Goal: Find specific page/section: Find specific page/section

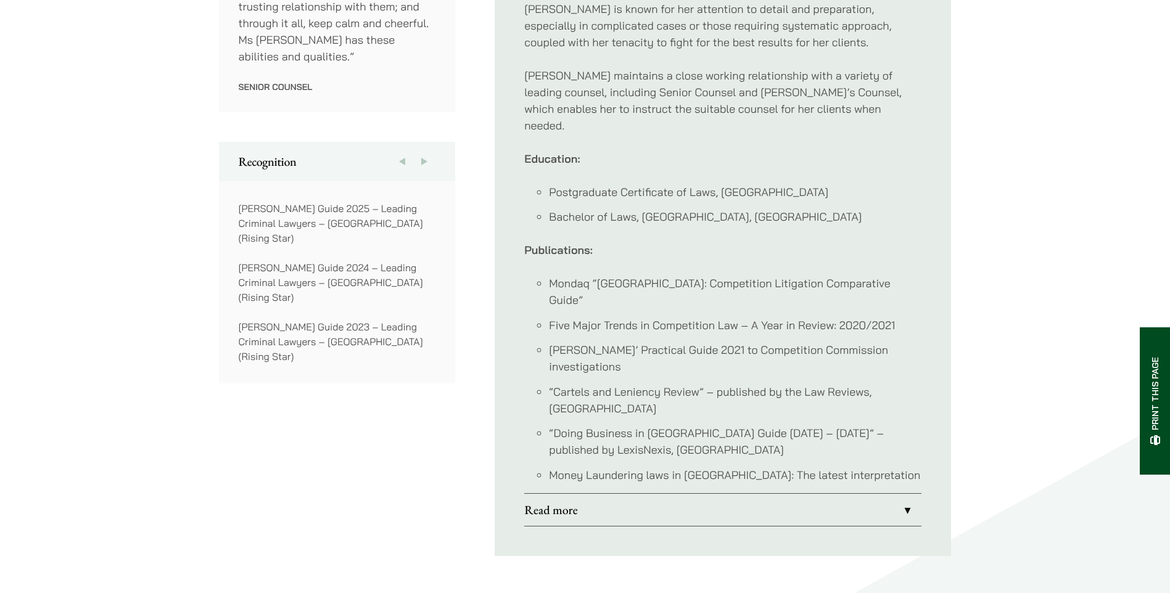
scroll to position [925, 0]
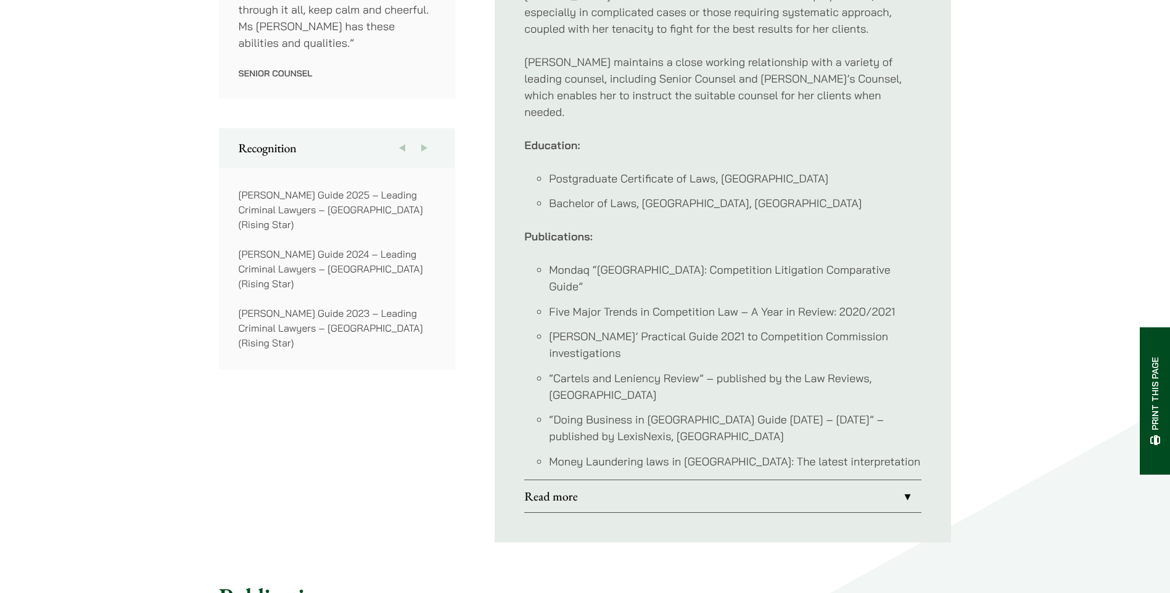
click at [899, 481] on link "Read more" at bounding box center [722, 497] width 397 height 32
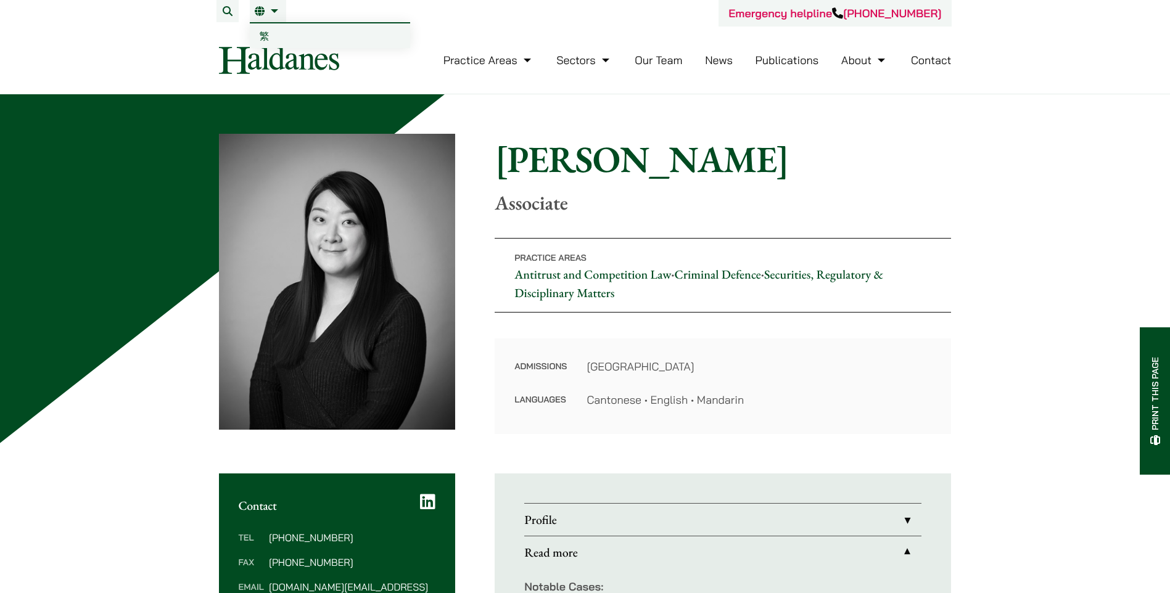
click at [256, 12] on link "EN" at bounding box center [268, 11] width 27 height 10
click at [279, 48] on link "繁" at bounding box center [330, 35] width 160 height 25
click at [276, 12] on link "EN" at bounding box center [268, 11] width 27 height 10
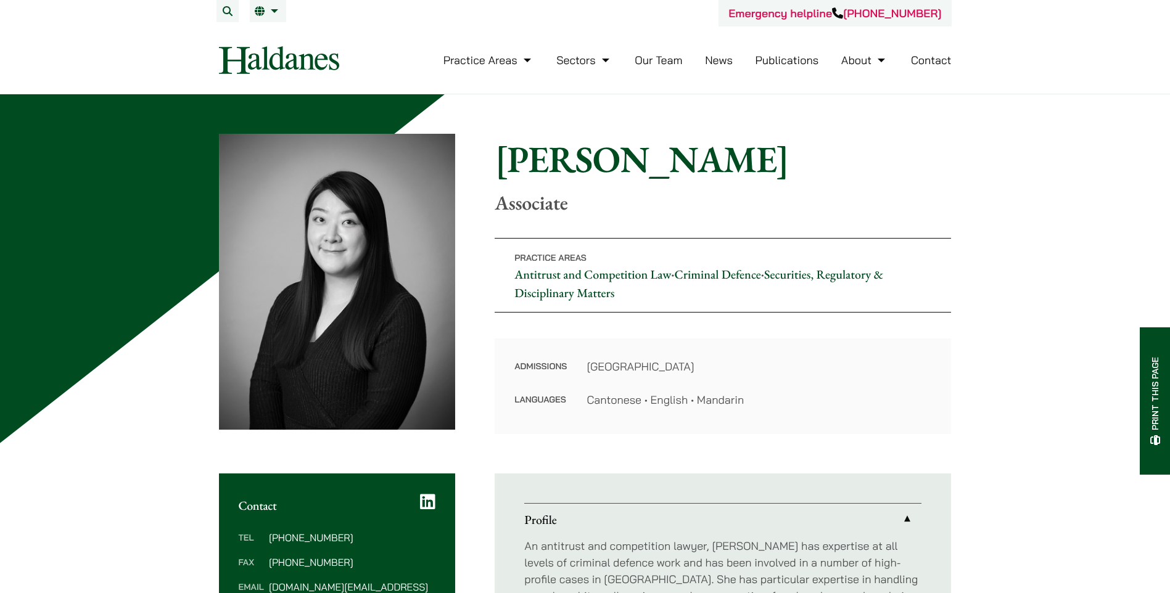
click at [260, 12] on link "EN" at bounding box center [268, 11] width 27 height 10
click at [278, 10] on link "EN" at bounding box center [268, 11] width 27 height 10
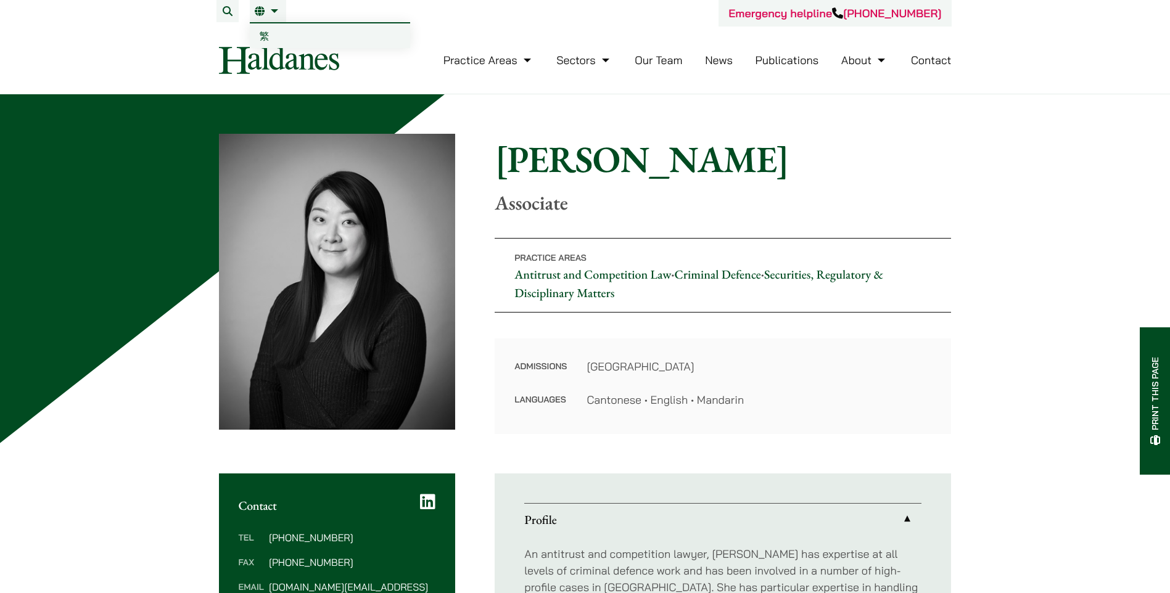
click at [278, 10] on link "EN" at bounding box center [268, 11] width 27 height 10
click at [267, 31] on span "繁" at bounding box center [265, 36] width 10 height 12
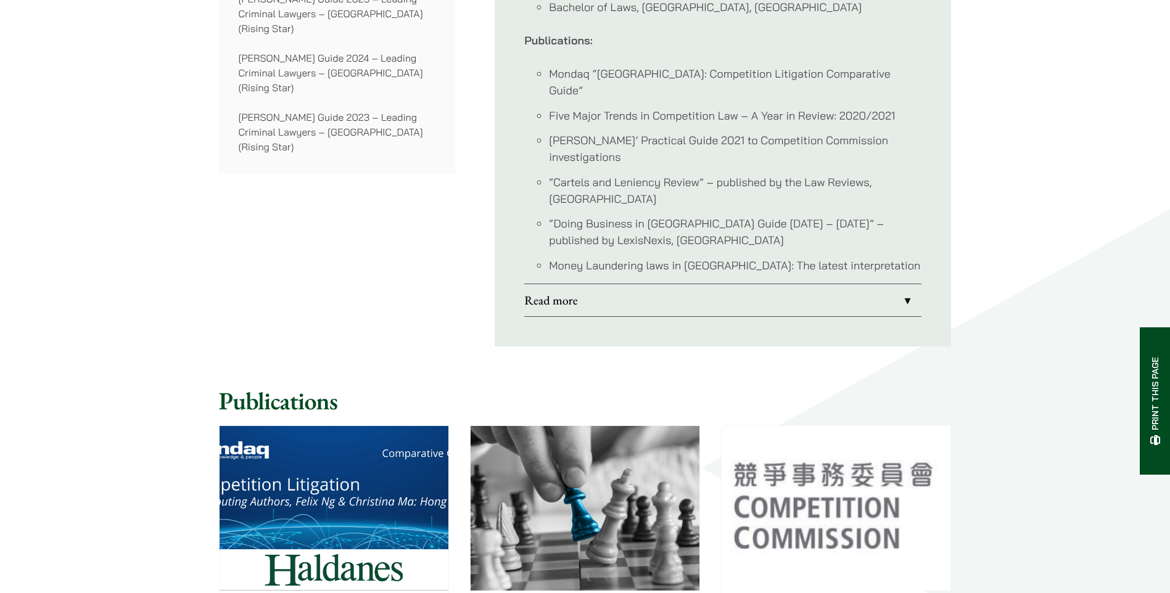
scroll to position [1357, 0]
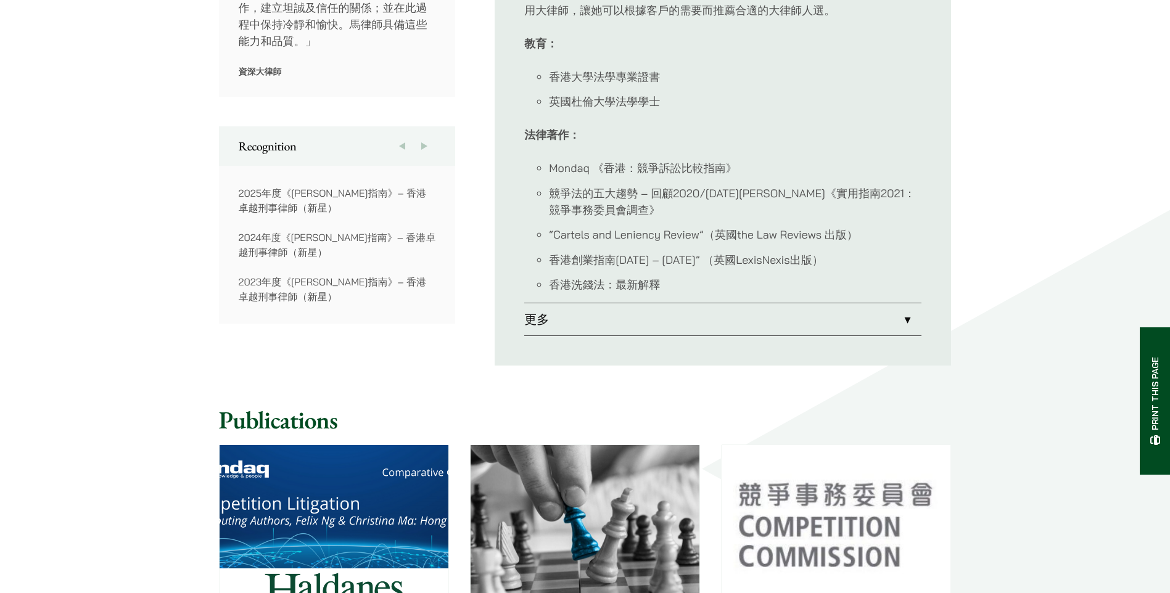
scroll to position [864, 0]
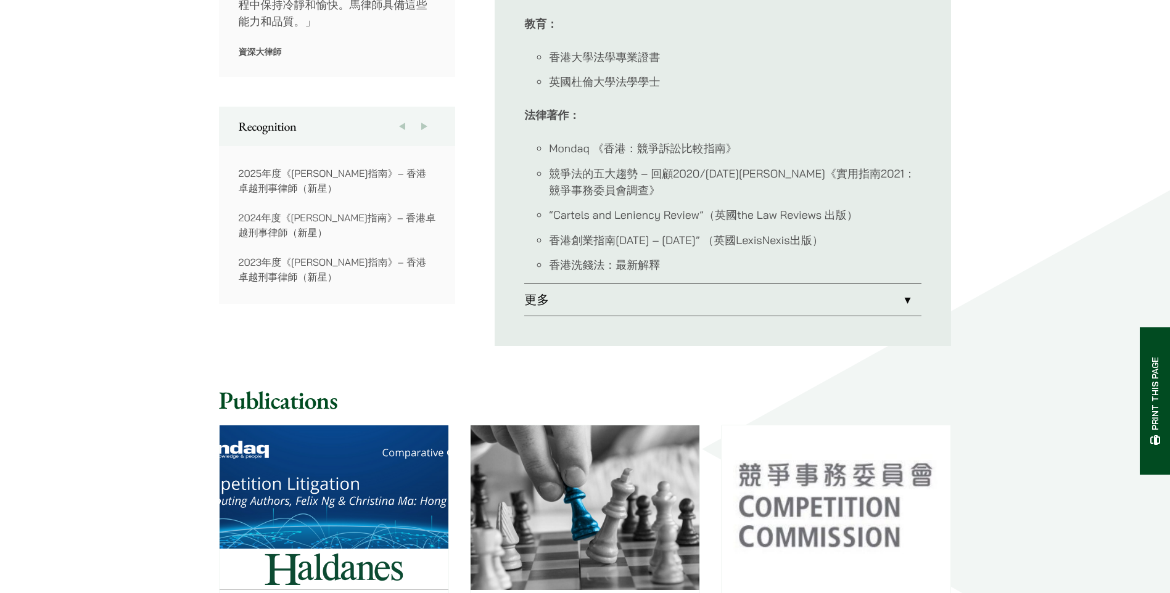
click at [713, 284] on link "更多" at bounding box center [722, 300] width 397 height 32
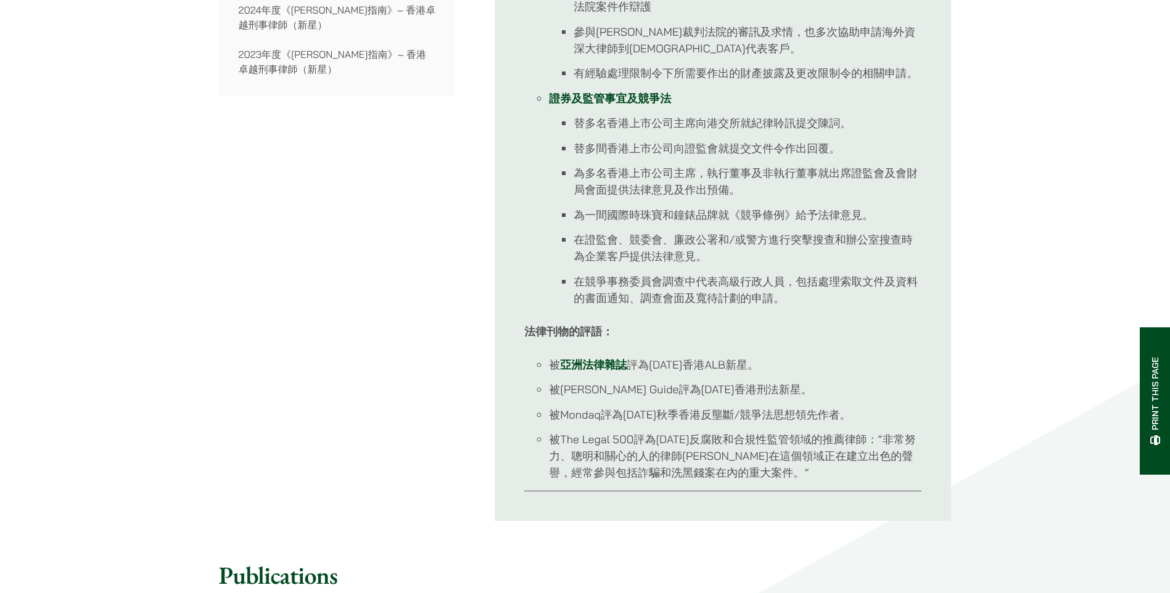
scroll to position [1110, 0]
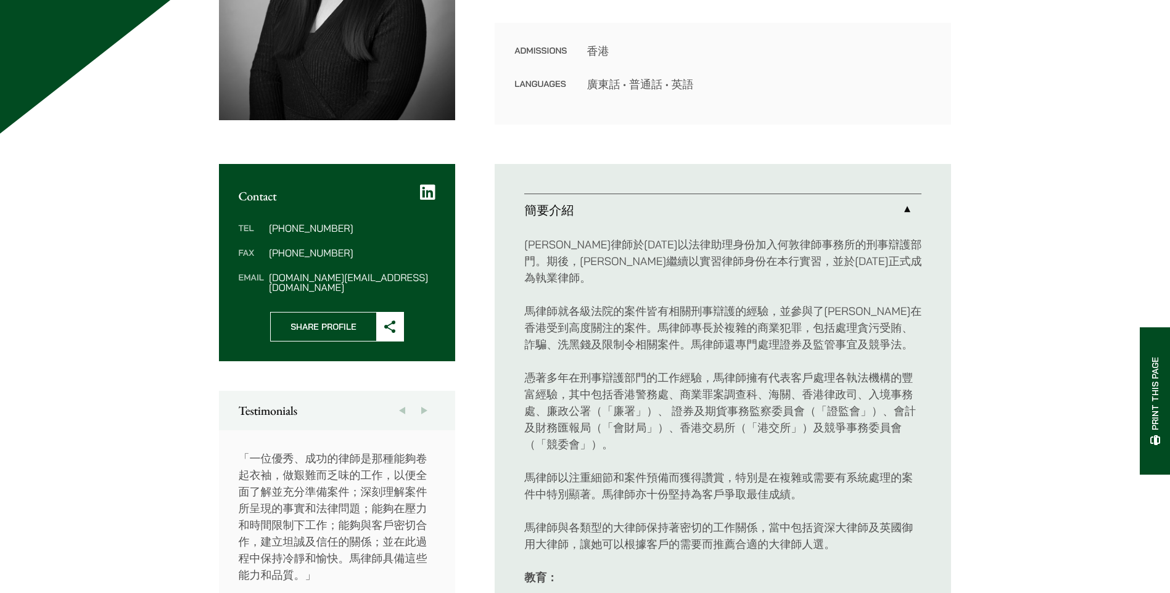
scroll to position [185, 0]
